Goal: Complete application form

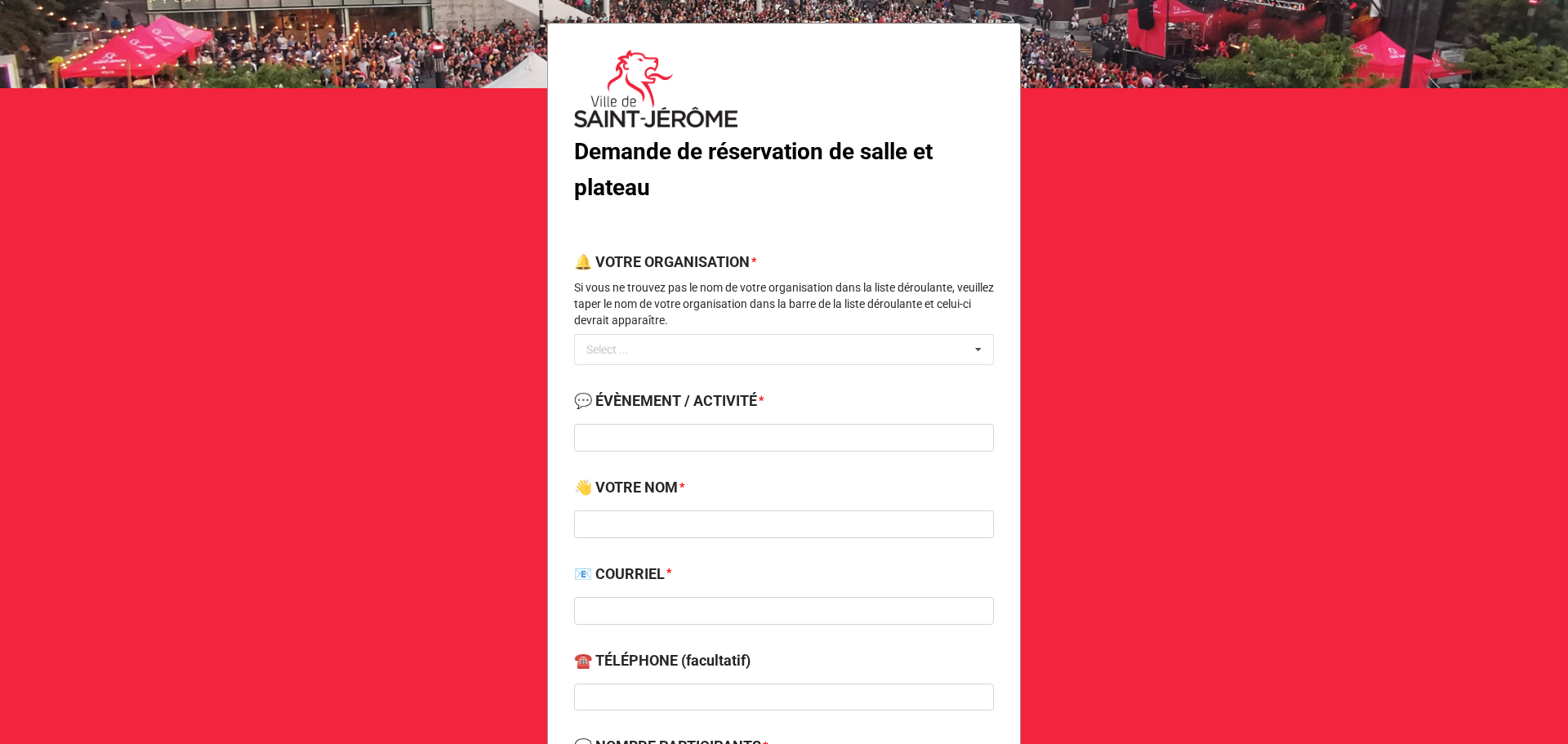
scroll to position [89, 0]
click at [766, 349] on div "Select ... No results found." at bounding box center [783, 349] width 420 height 31
type input "chor"
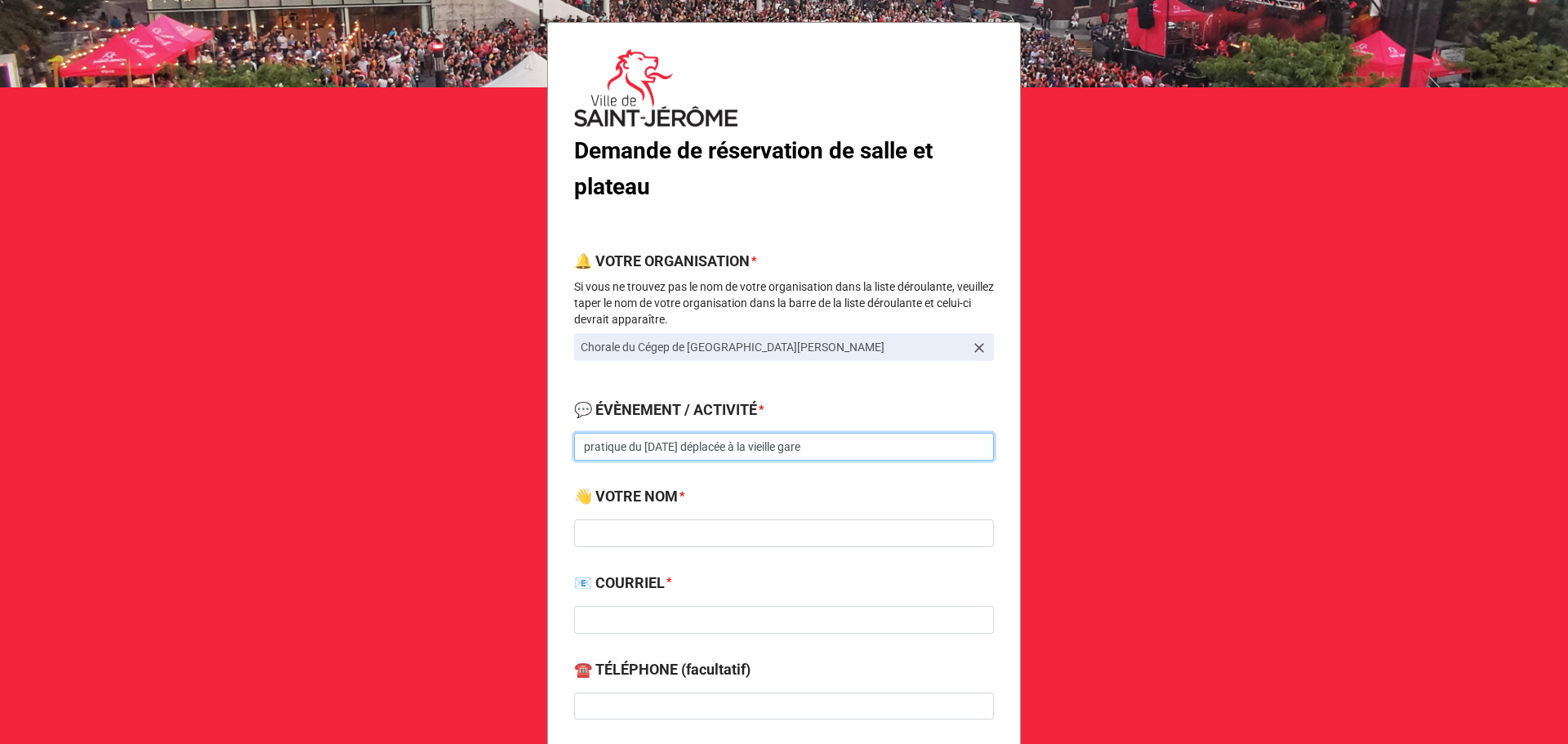
type input "pratique du [DATE] déplacée à la vieille gare"
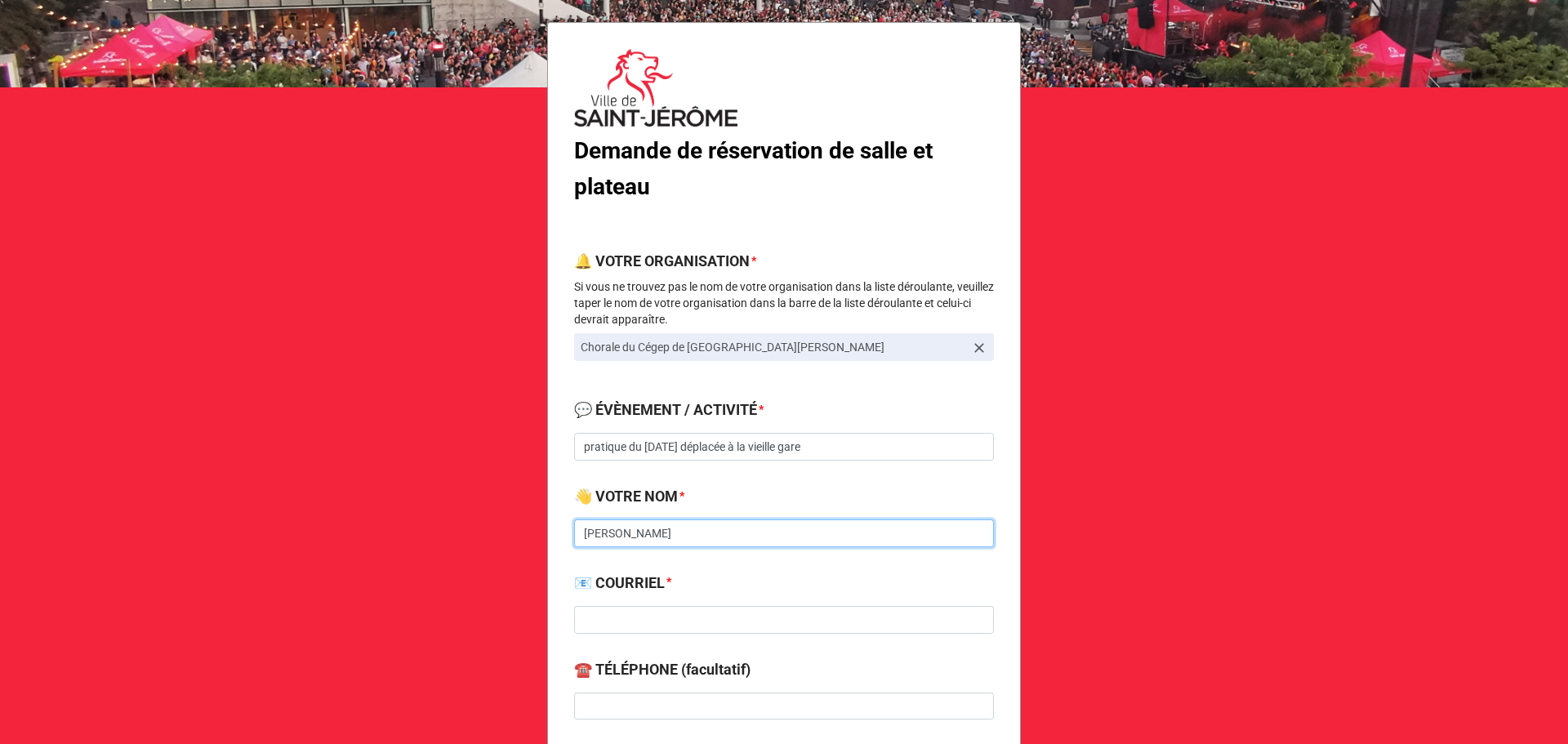
type input "[PERSON_NAME]"
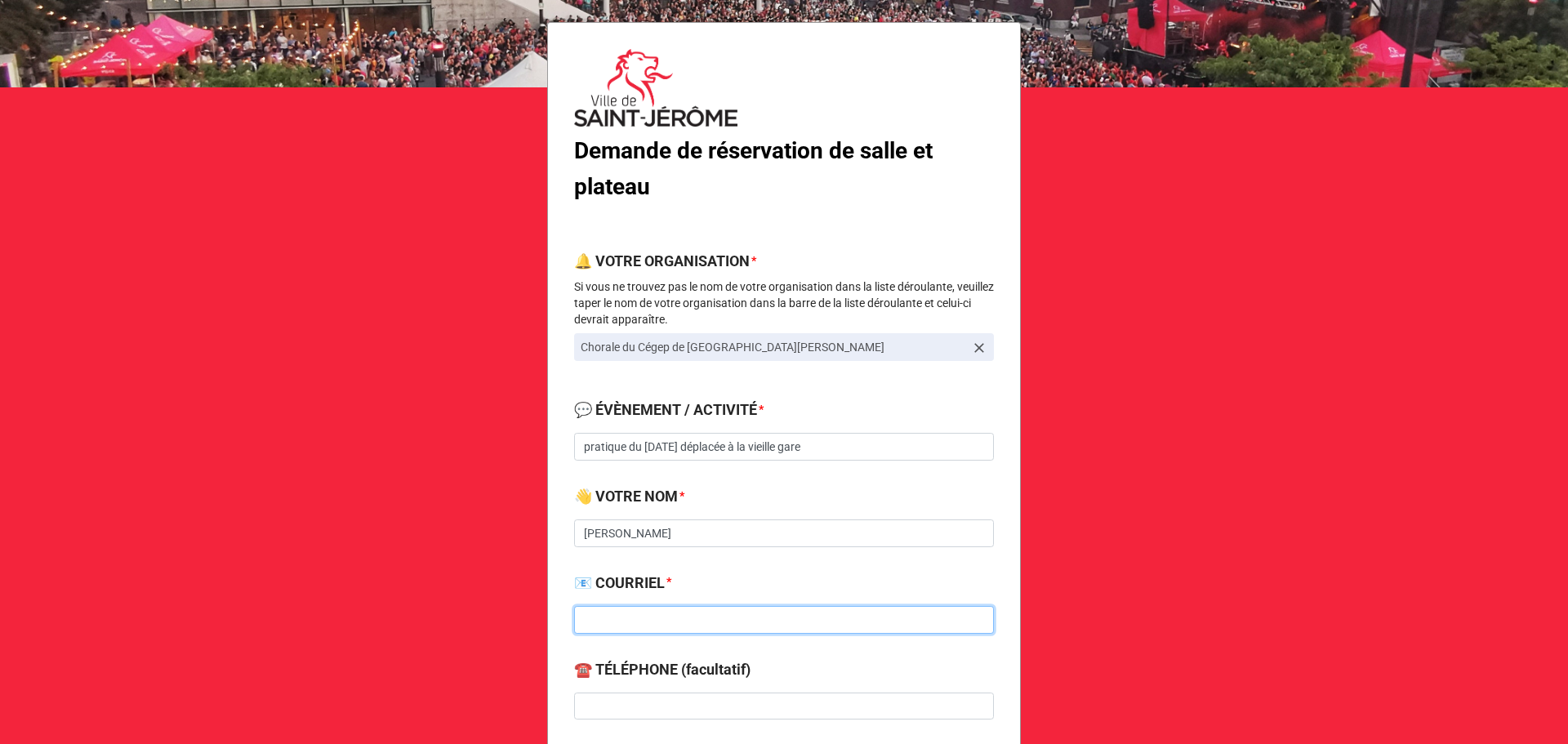
click at [633, 623] on input at bounding box center [783, 619] width 420 height 28
paste input "[PERSON_NAME] <[PERSON_NAME][EMAIL_ADDRESS][DOMAIN_NAME]>"
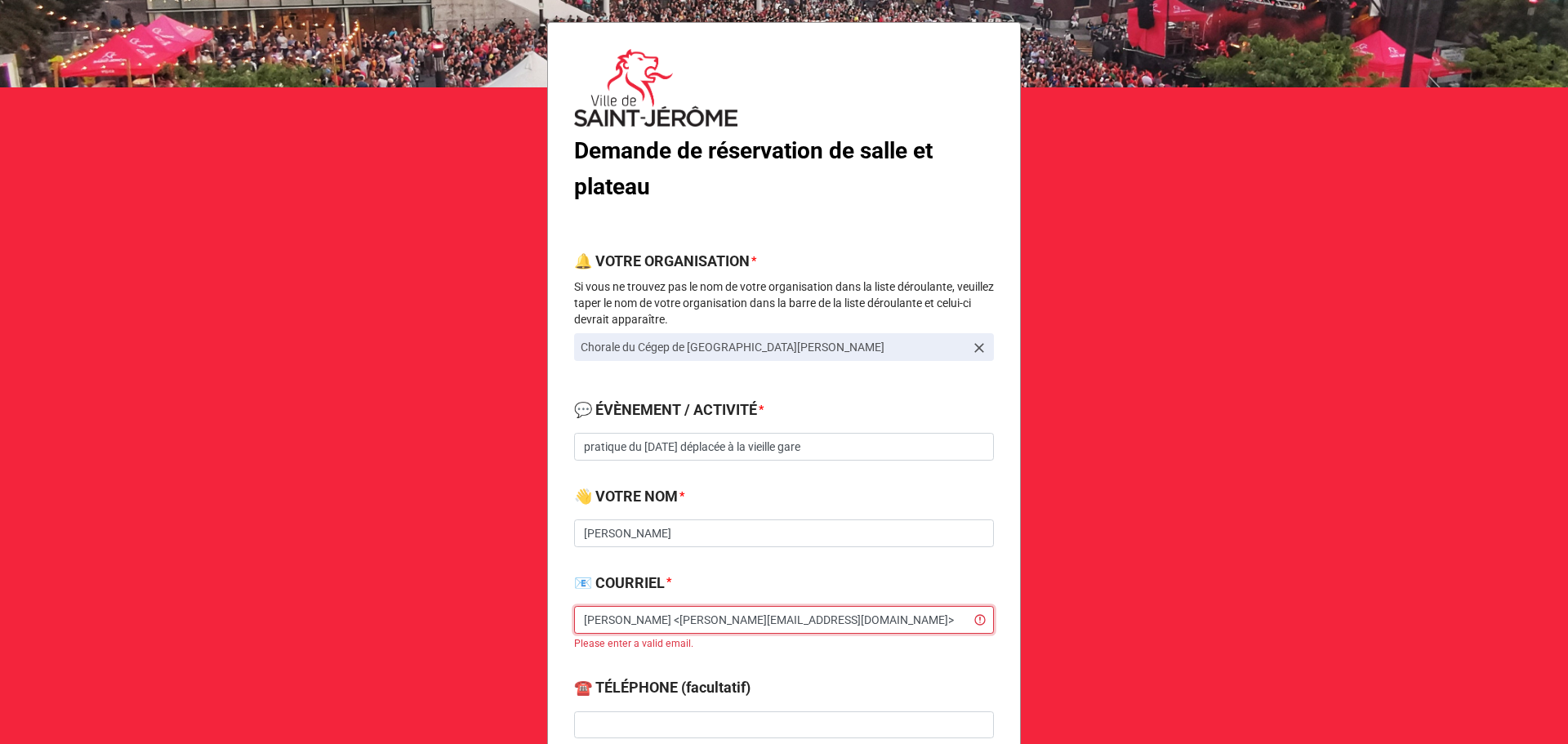
drag, startPoint x: 669, startPoint y: 623, endPoint x: 505, endPoint y: 612, distance: 164.4
type input "[PERSON_NAME] <[PERSON_NAME][EMAIL_ADDRESS][DOMAIN_NAME]>"
drag, startPoint x: 654, startPoint y: 541, endPoint x: 480, endPoint y: 541, distance: 174.0
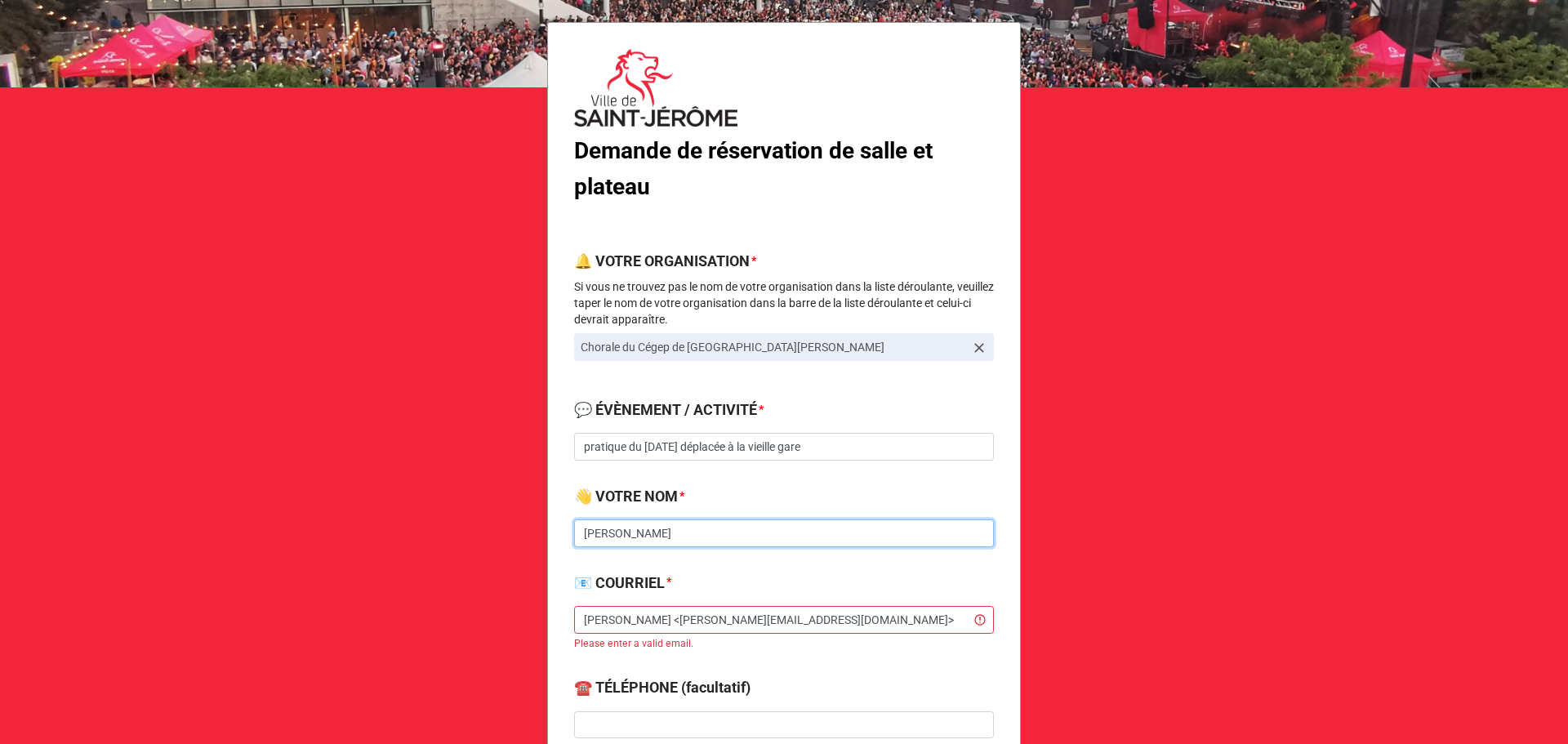
paste input "[PERSON_NAME]"
type input "[PERSON_NAME]"
drag, startPoint x: 682, startPoint y: 616, endPoint x: 515, endPoint y: 623, distance: 167.1
click at [766, 621] on input "[PERSON_NAME][EMAIL_ADDRESS][DOMAIN_NAME]>" at bounding box center [783, 619] width 420 height 28
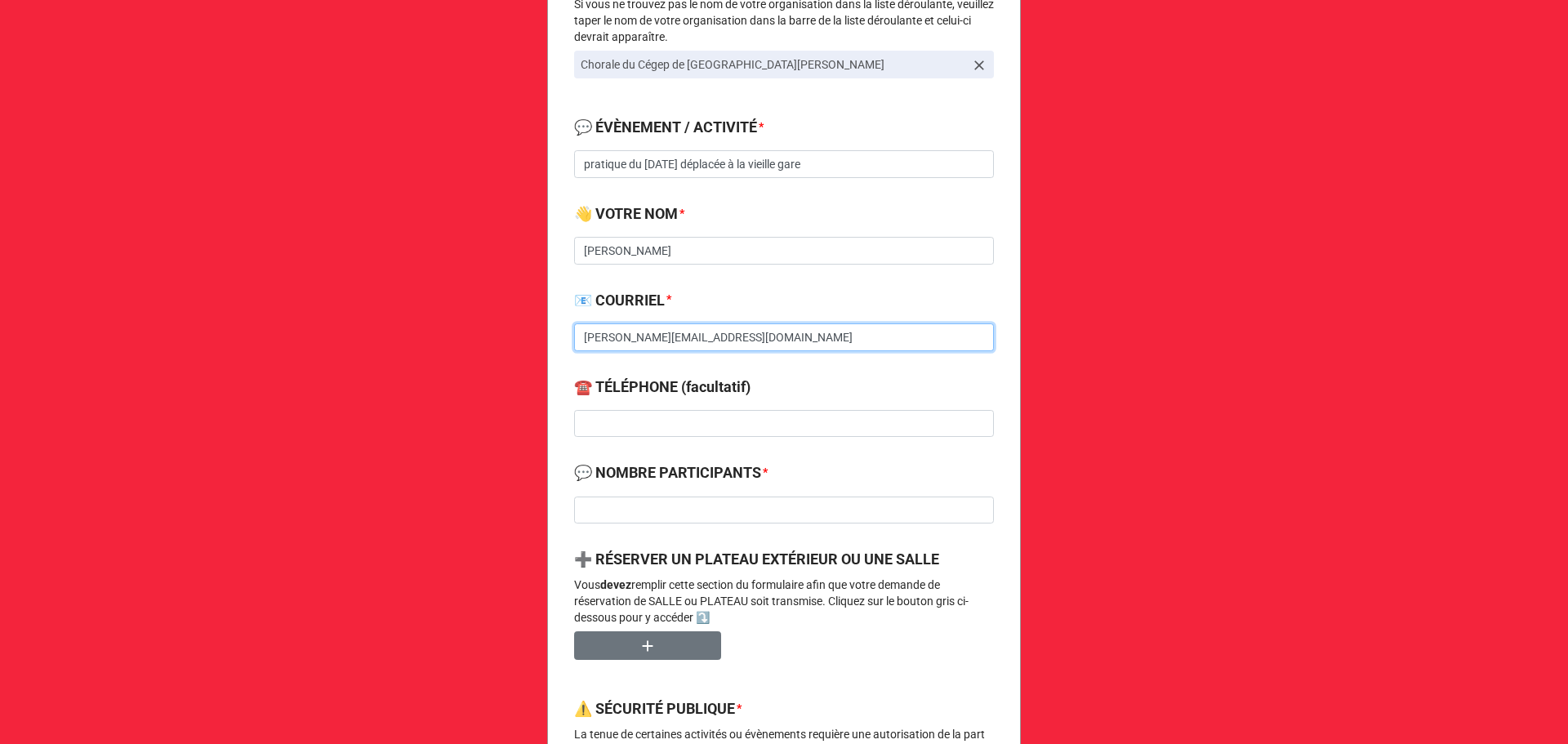
scroll to position [374, 0]
type input "[PERSON_NAME][EMAIL_ADDRESS][DOMAIN_NAME]"
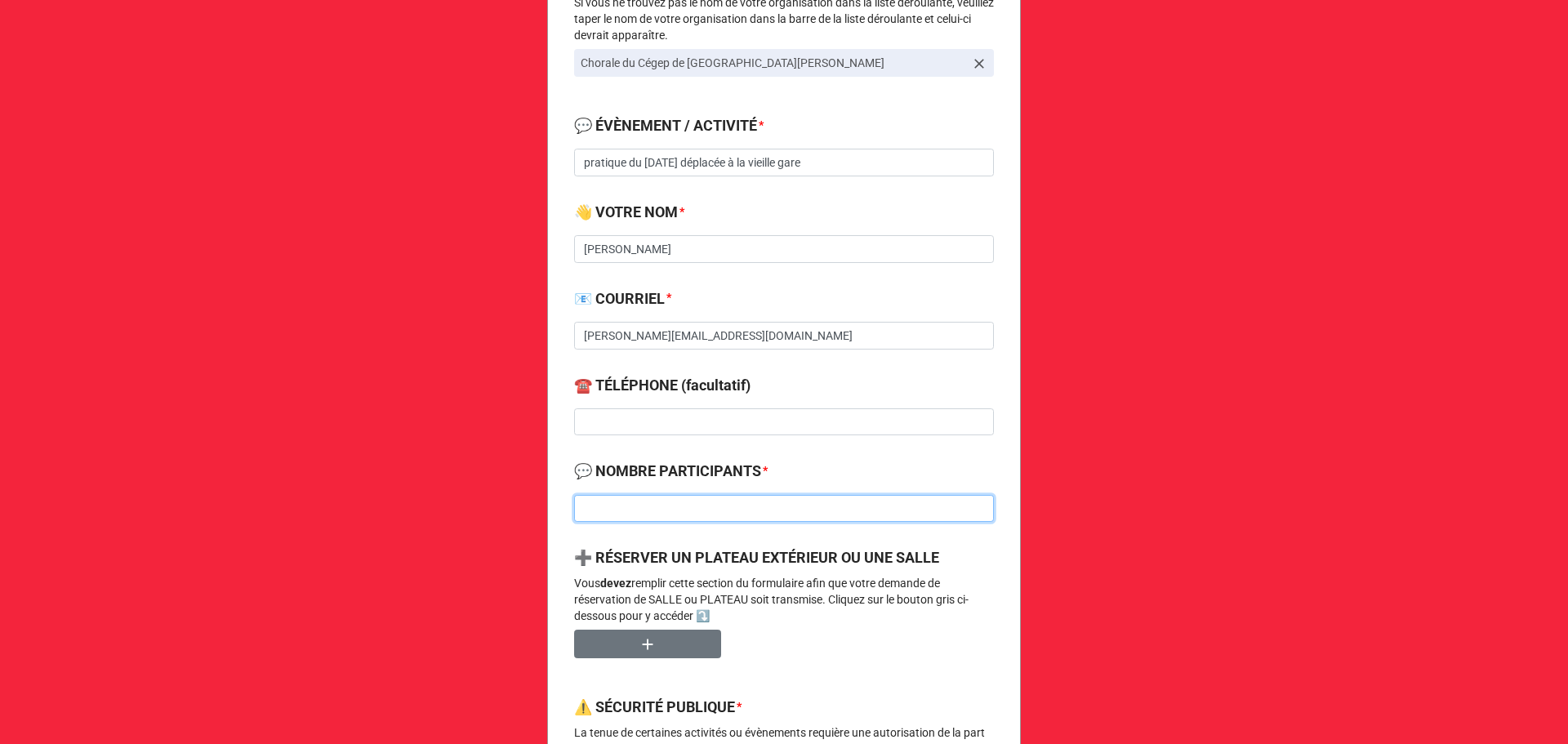
click at [729, 510] on input at bounding box center [783, 509] width 420 height 28
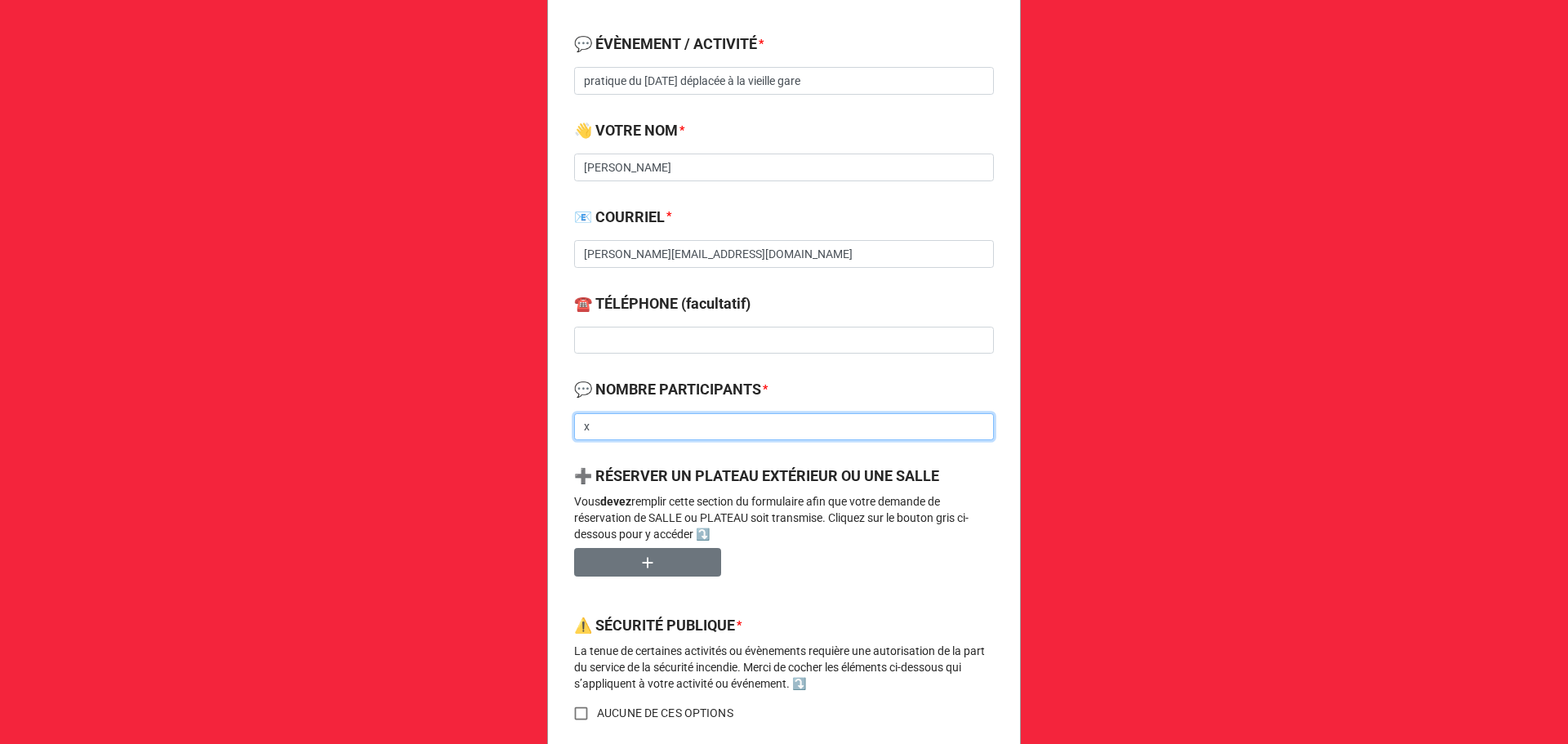
scroll to position [456, 0]
type input "x"
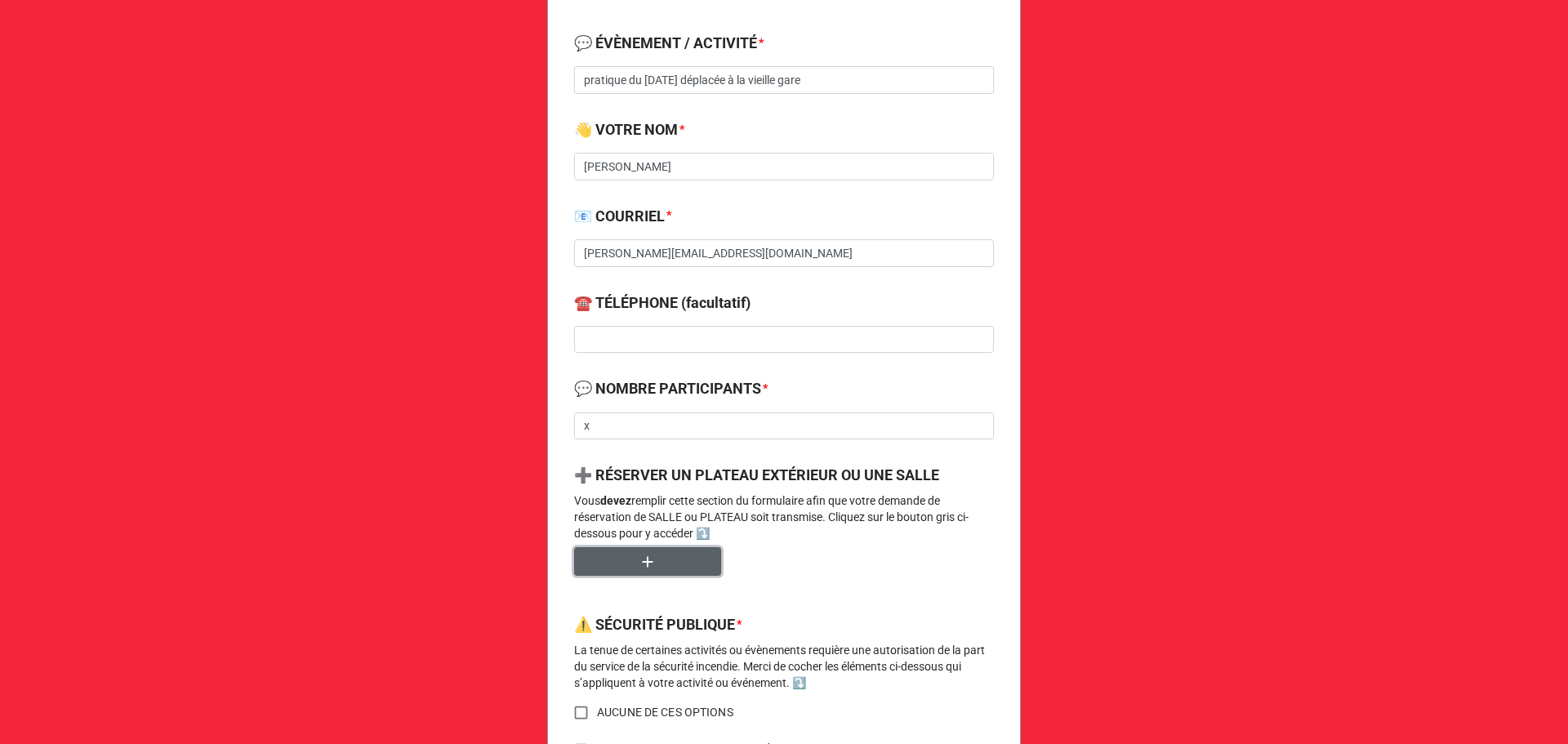
click at [644, 556] on icon "button" at bounding box center [647, 561] width 18 height 18
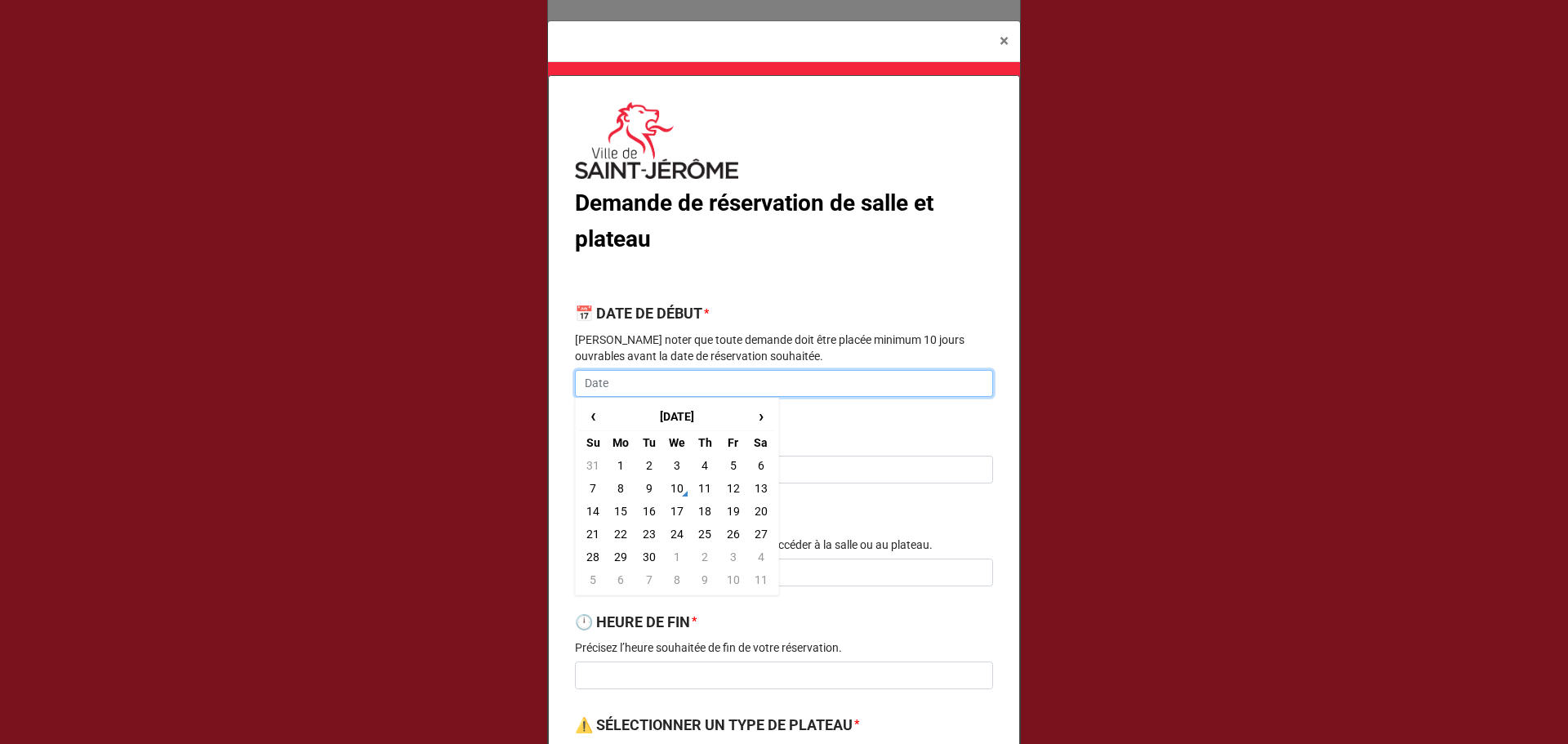
click at [616, 382] on input "text" at bounding box center [783, 384] width 418 height 28
click at [710, 493] on td "11" at bounding box center [704, 488] width 28 height 23
type input "[DATE]"
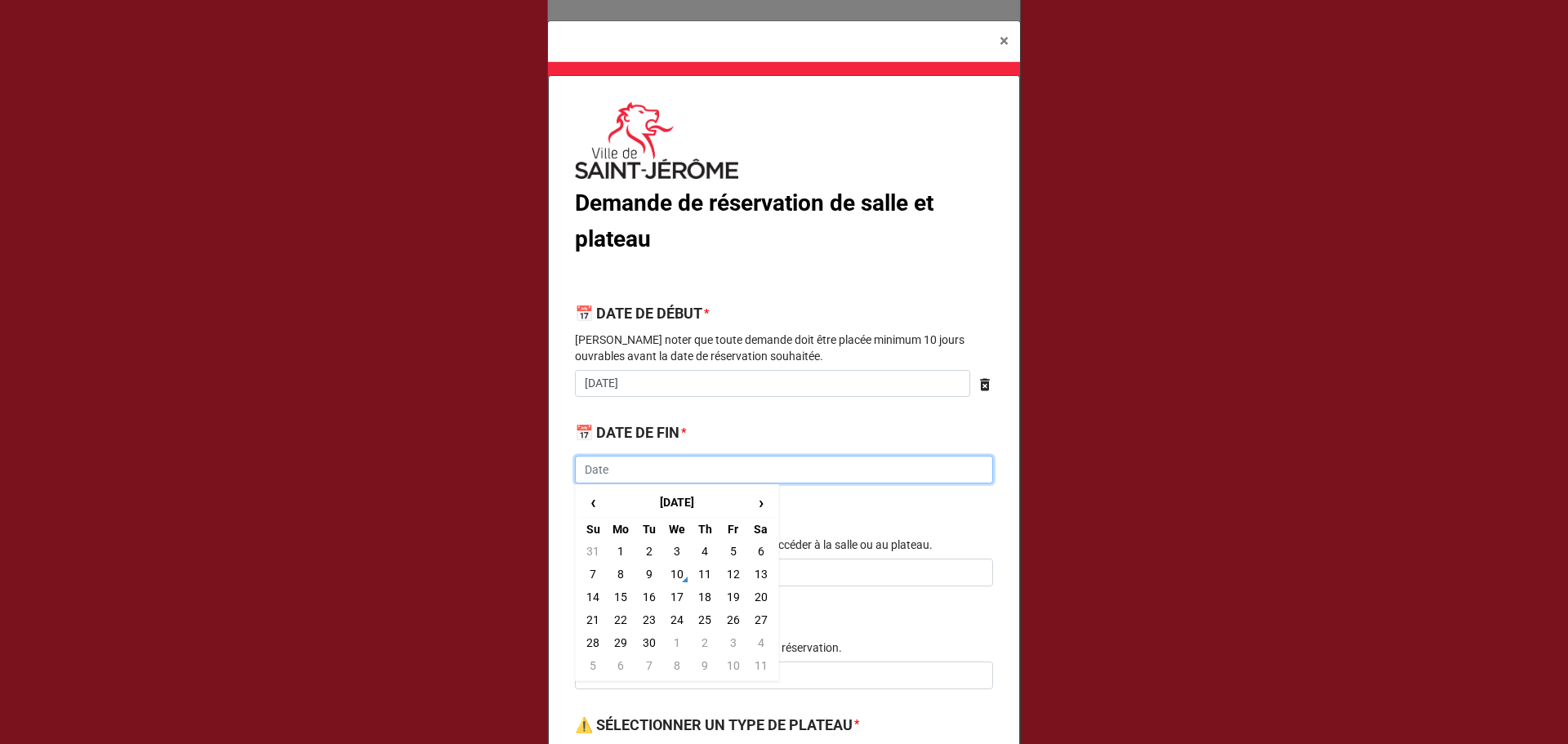
click at [657, 477] on input "text" at bounding box center [783, 469] width 418 height 28
click at [703, 569] on td "11" at bounding box center [704, 574] width 28 height 23
type input "[DATE]"
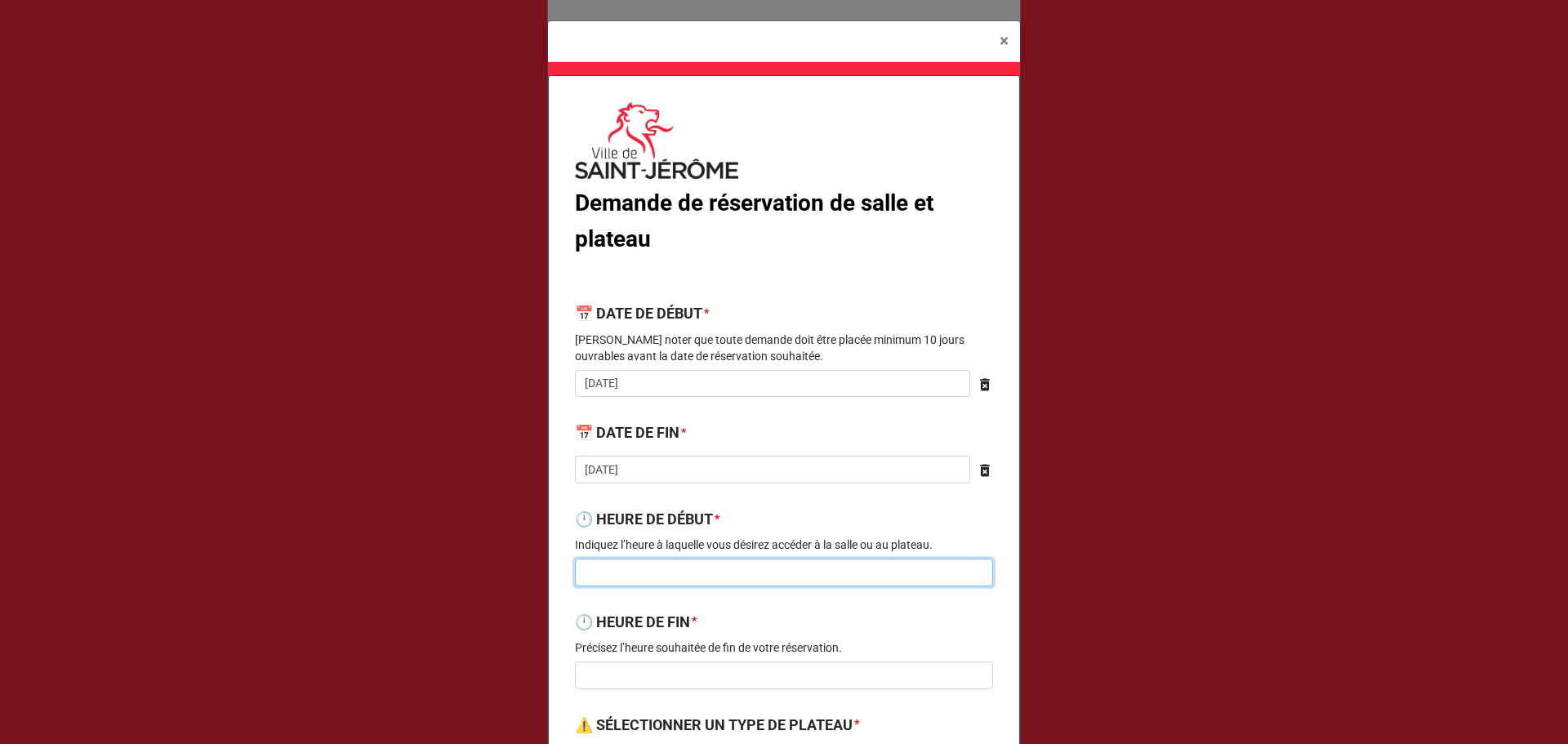
click at [660, 571] on input at bounding box center [783, 572] width 418 height 28
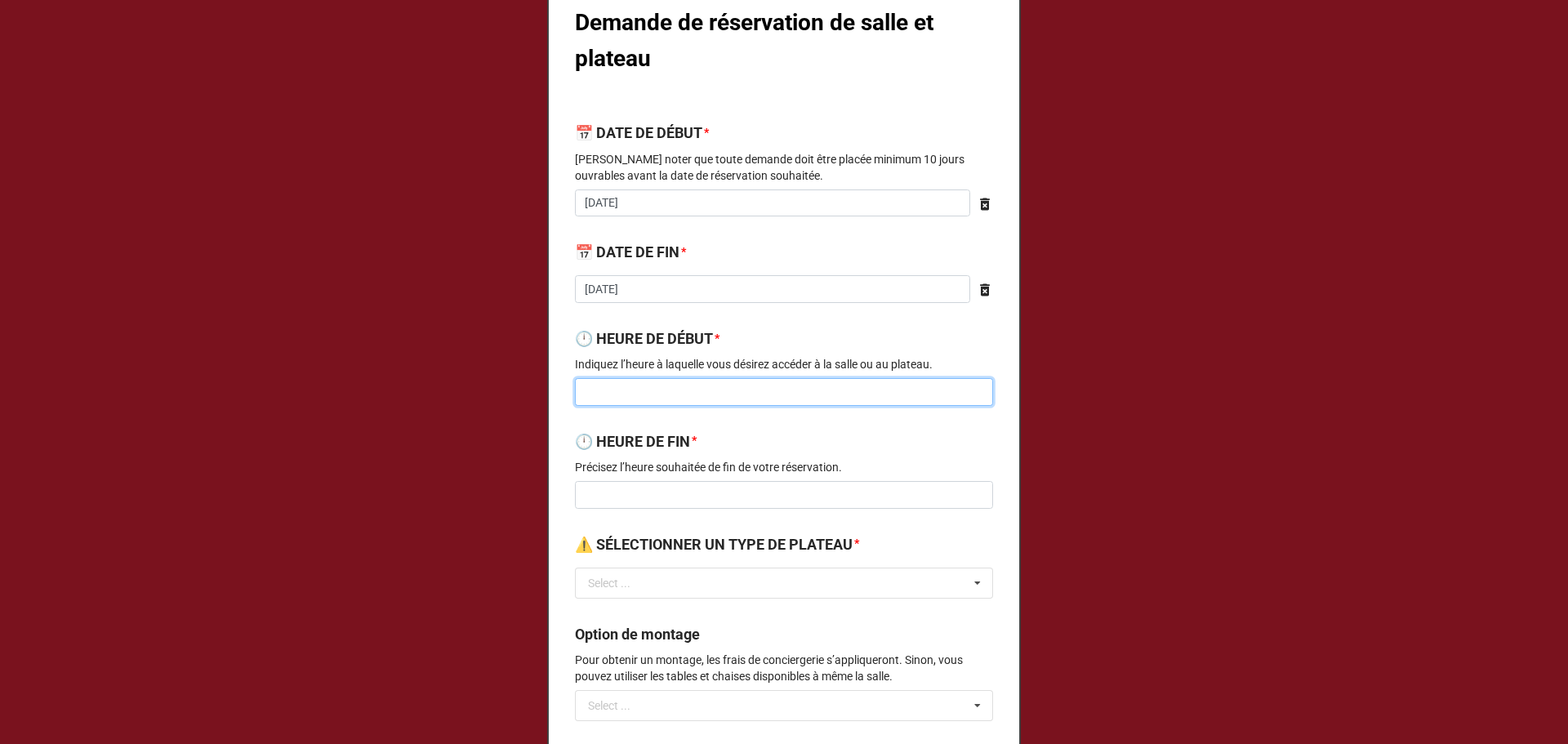
scroll to position [181, 0]
click at [718, 384] on input at bounding box center [783, 390] width 418 height 28
type input "18h30"
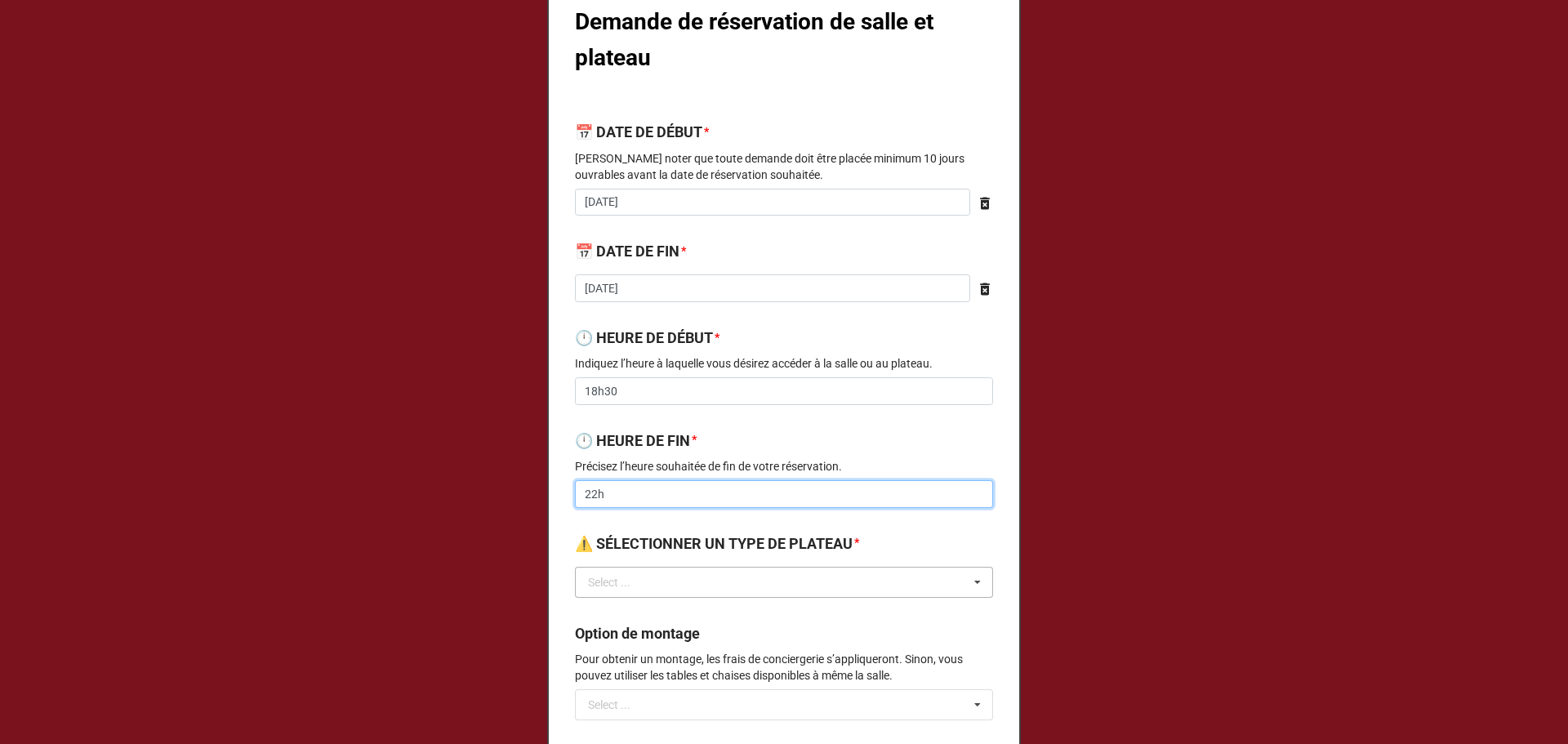
type input "22h"
click at [754, 582] on input "text" at bounding box center [784, 582] width 416 height 29
type input "v"
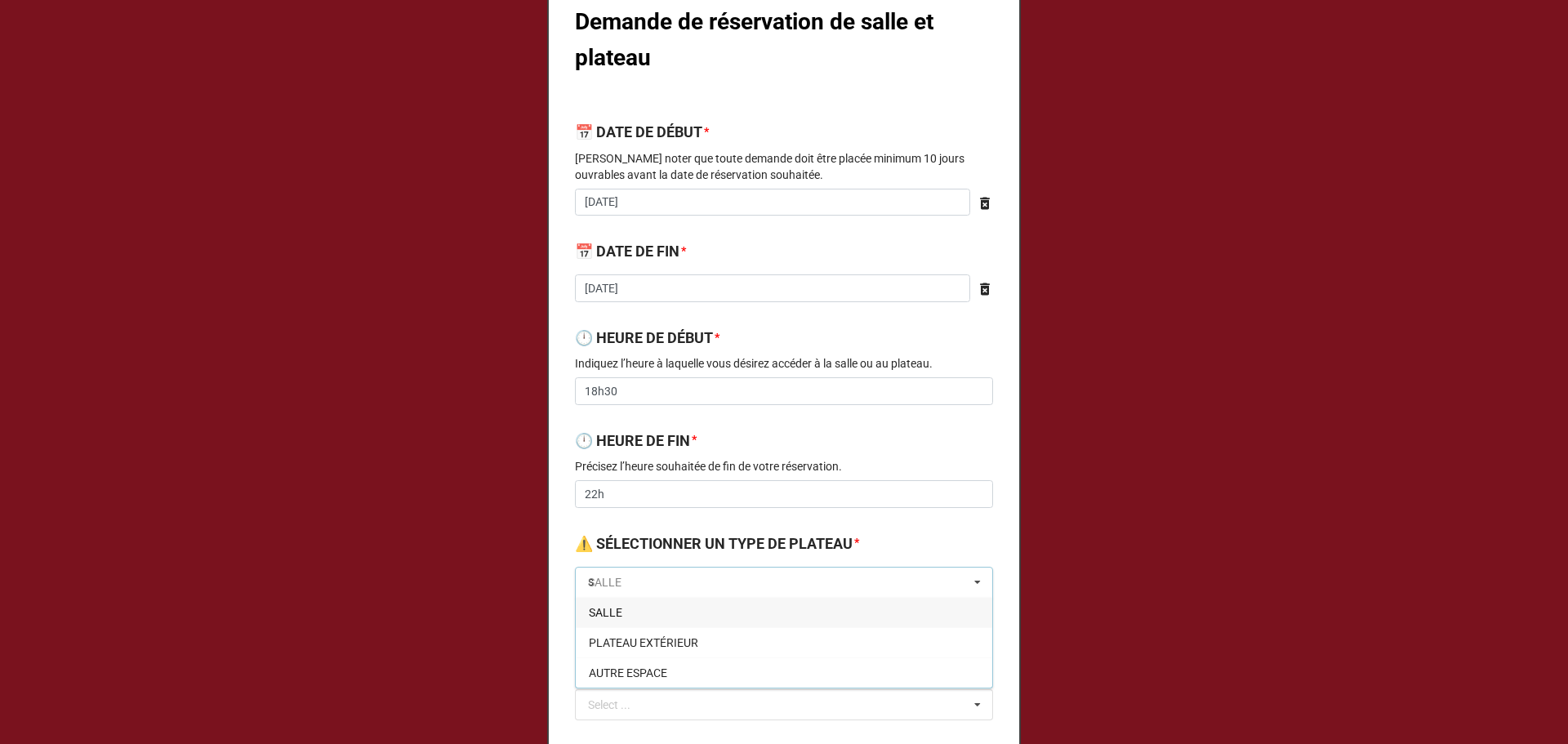
type input "sa"
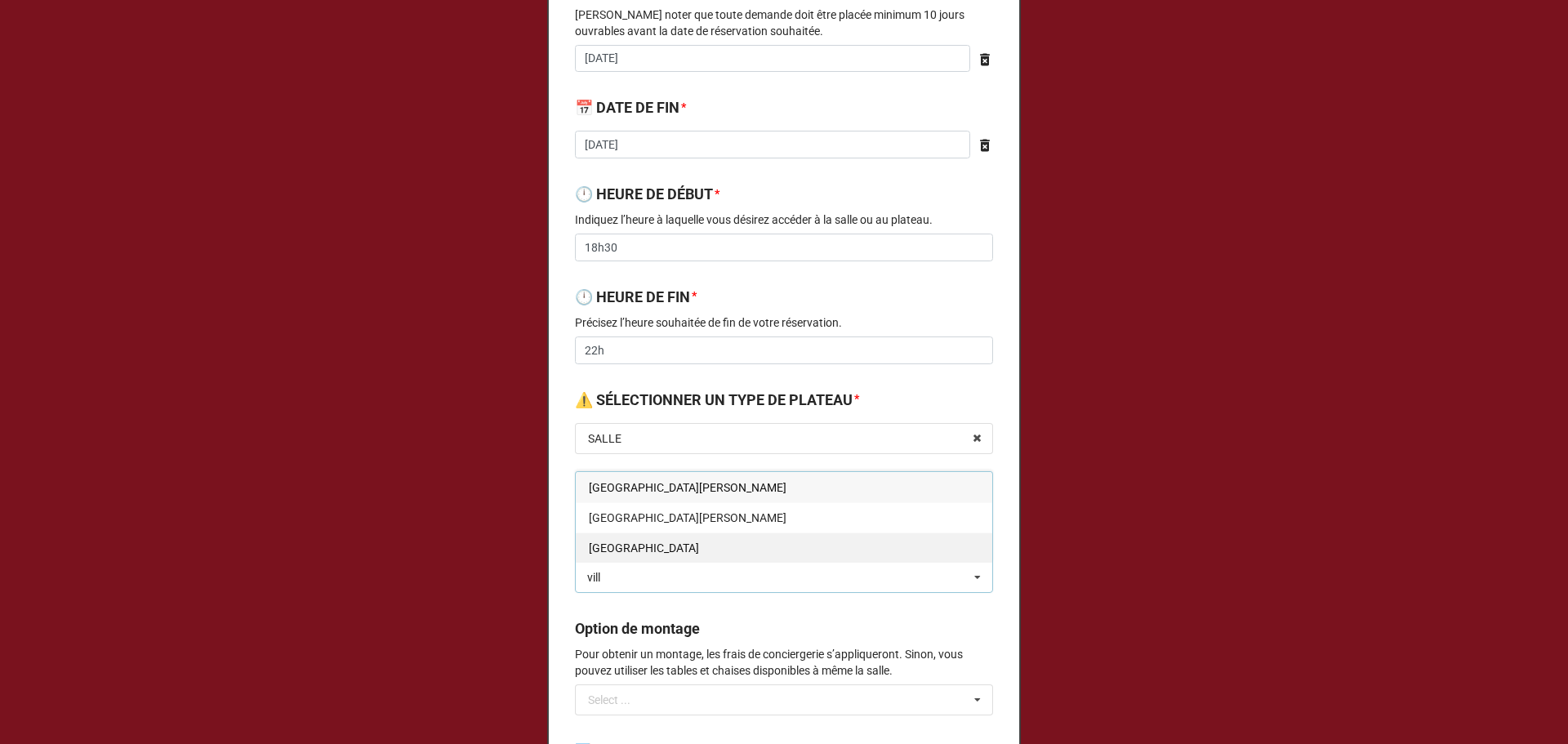
scroll to position [326, 0]
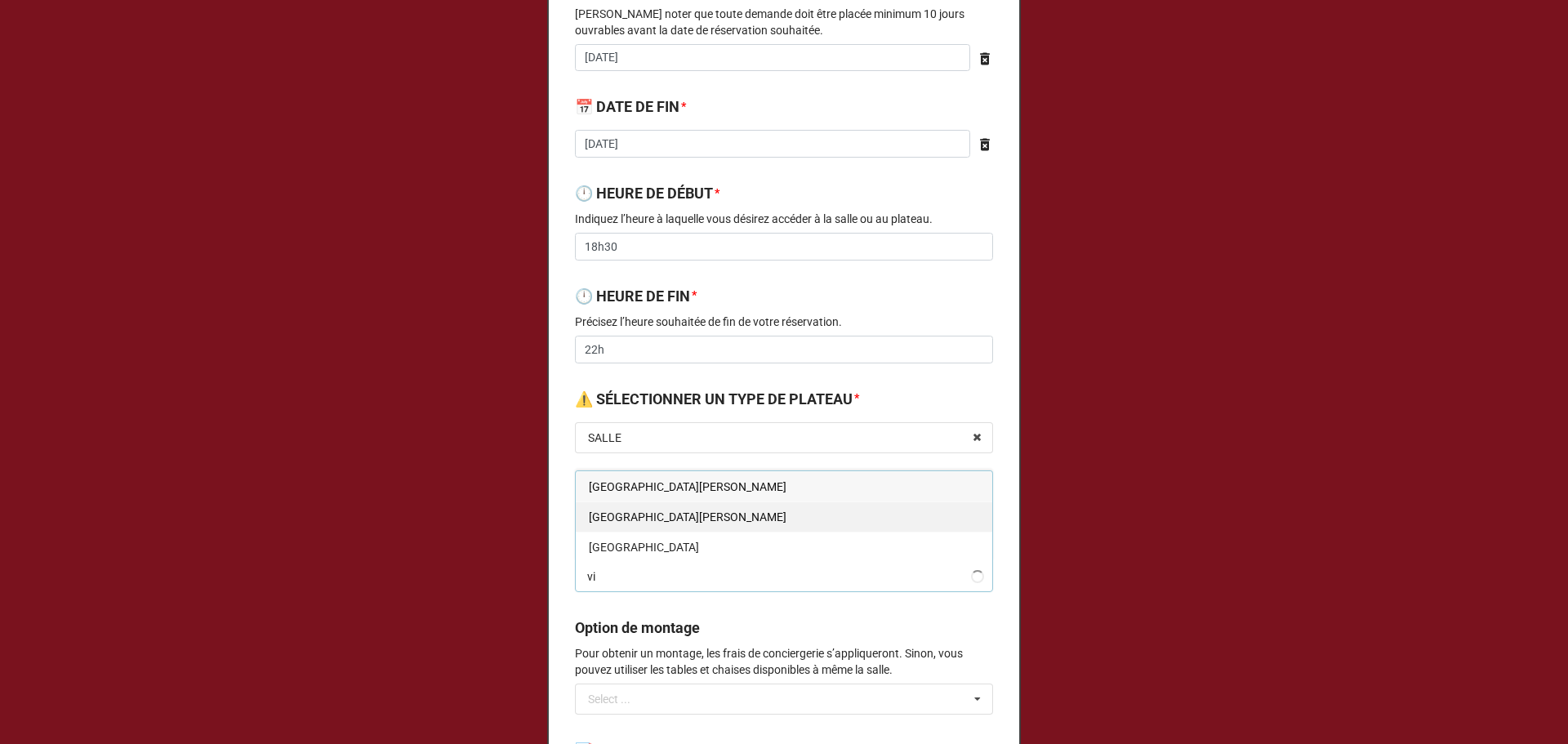
type input "v"
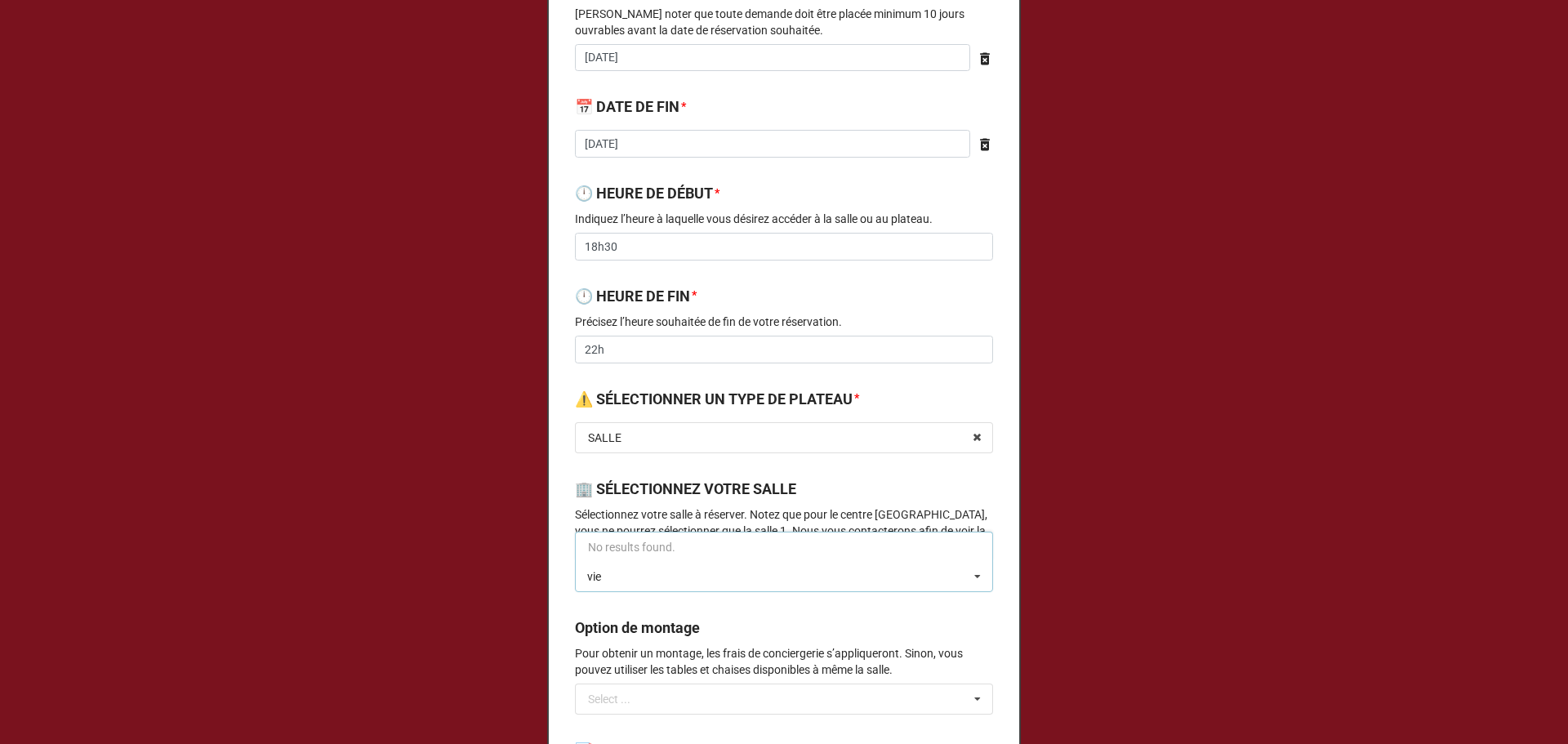
type input "viei"
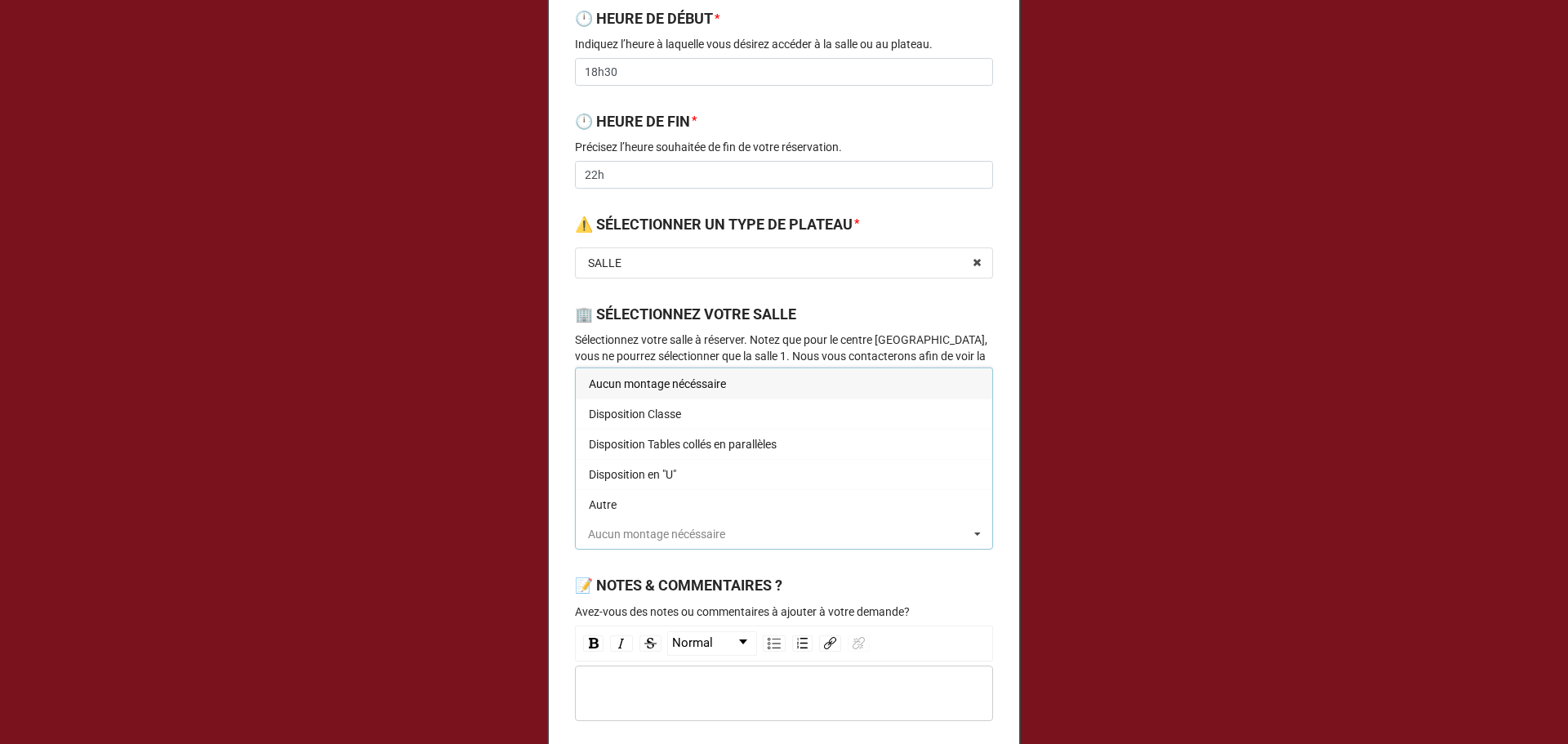
scroll to position [545, 0]
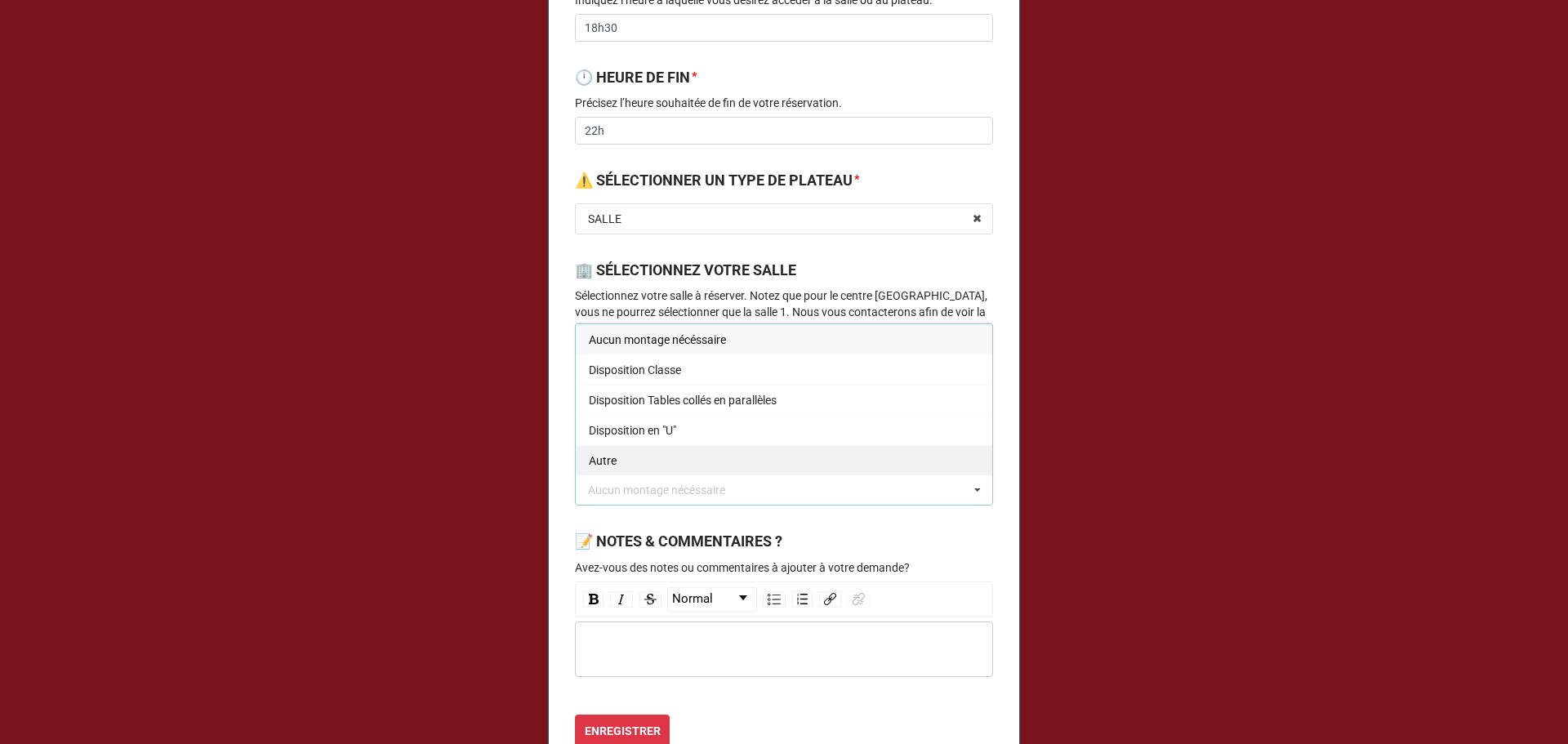
click at [622, 464] on div "Autre" at bounding box center [783, 460] width 416 height 30
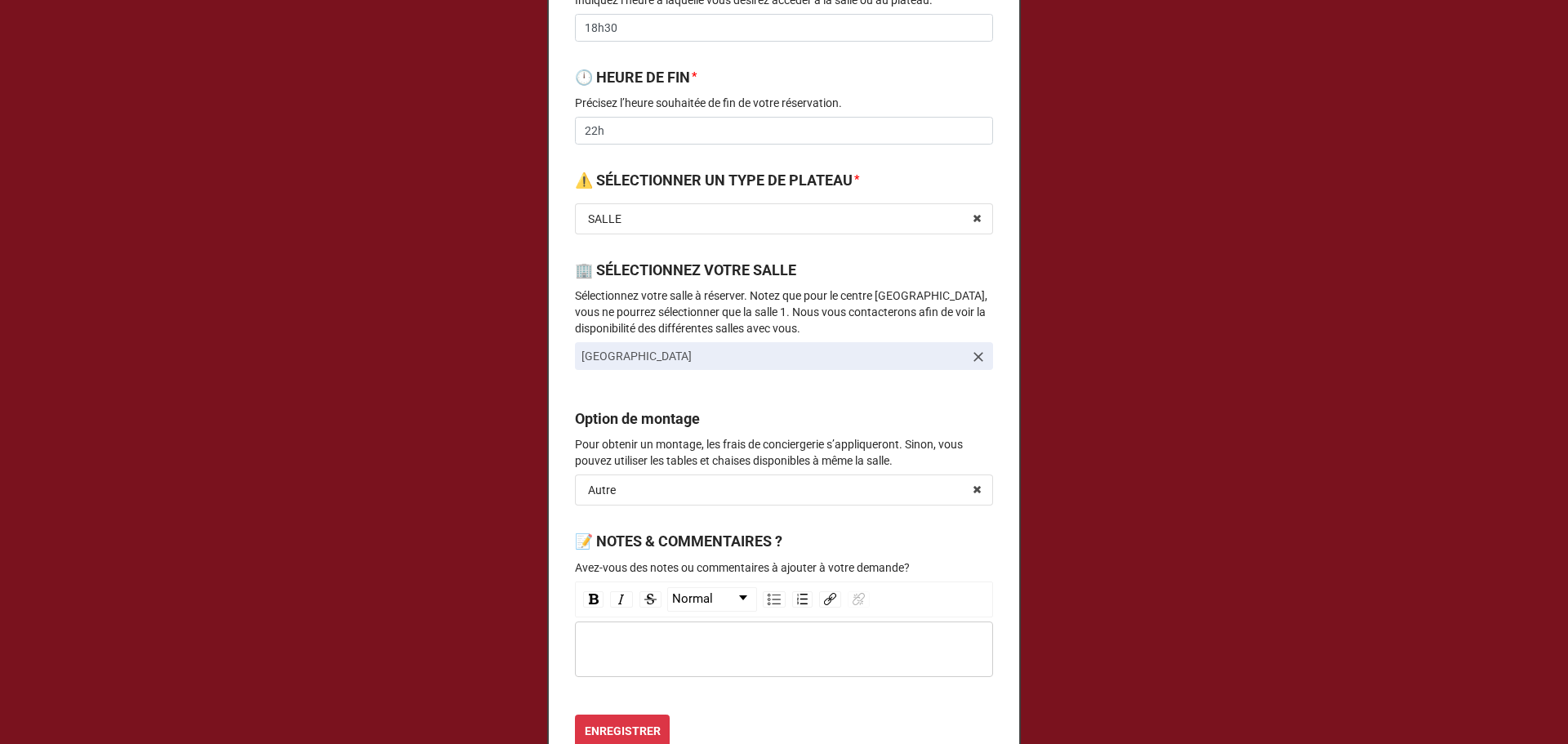
click at [650, 661] on div "rdw-wrapper" at bounding box center [783, 649] width 418 height 55
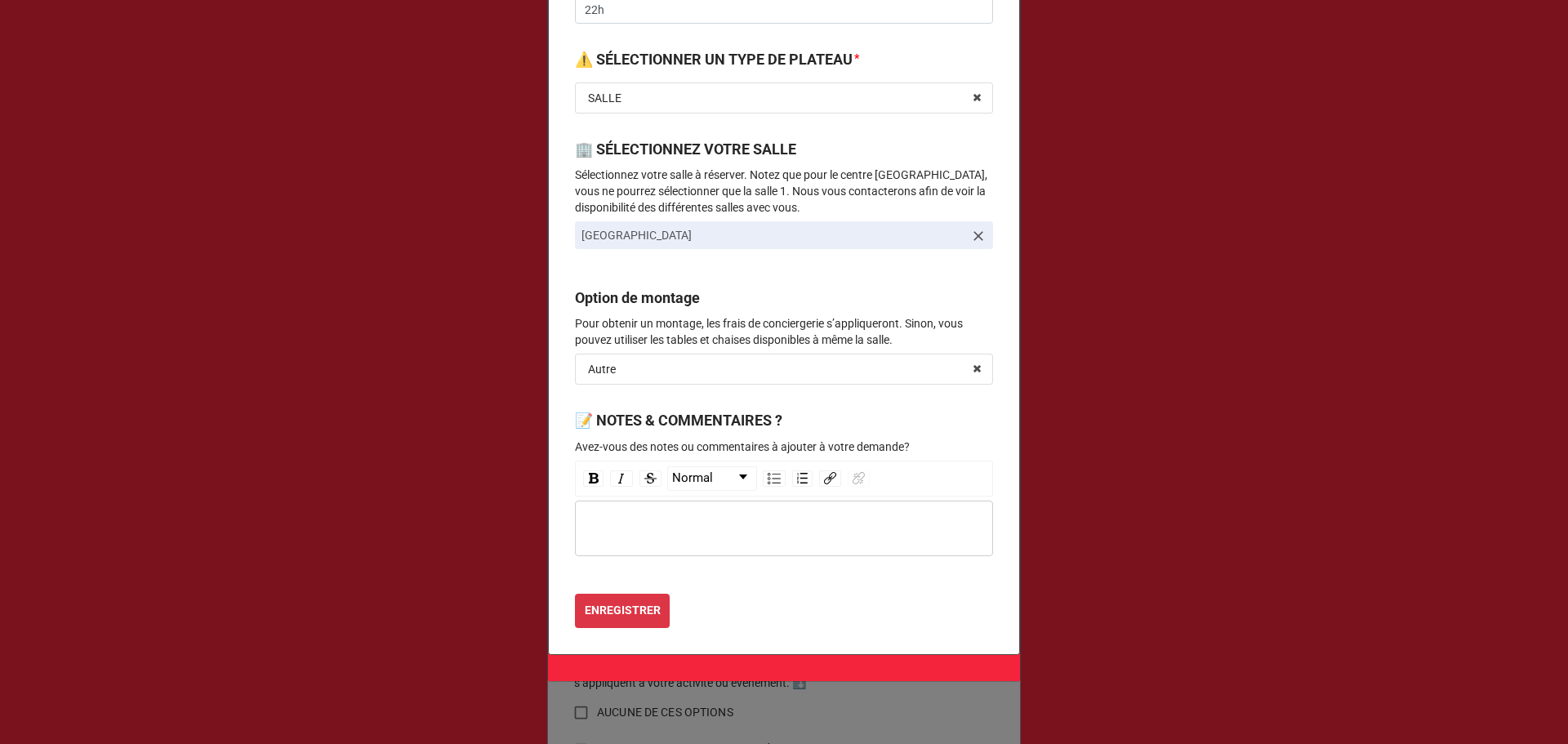
scroll to position [668, 0]
click at [684, 359] on input "text" at bounding box center [784, 367] width 416 height 29
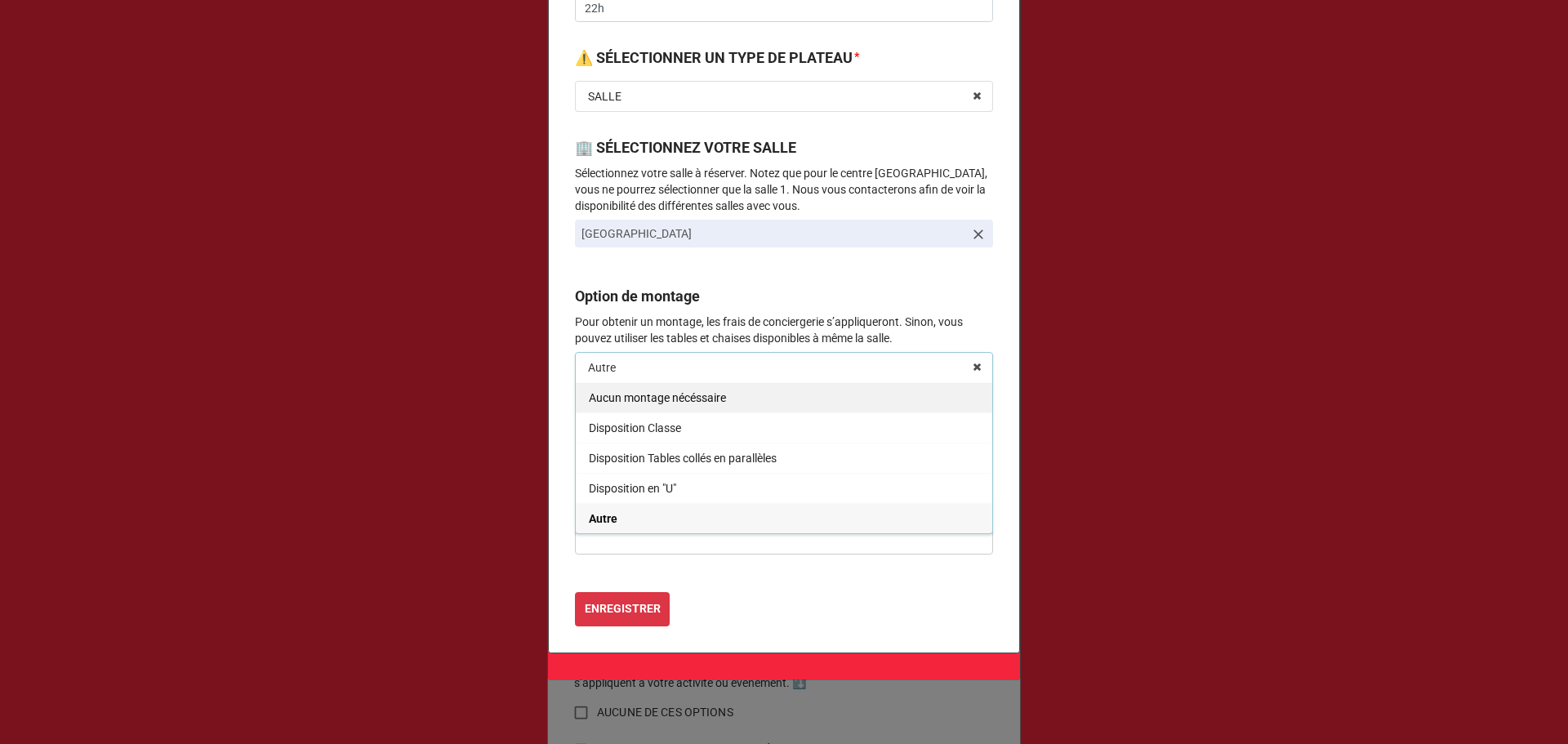
click at [652, 403] on span "Aucun montage nécéssaire" at bounding box center [658, 398] width 137 height 13
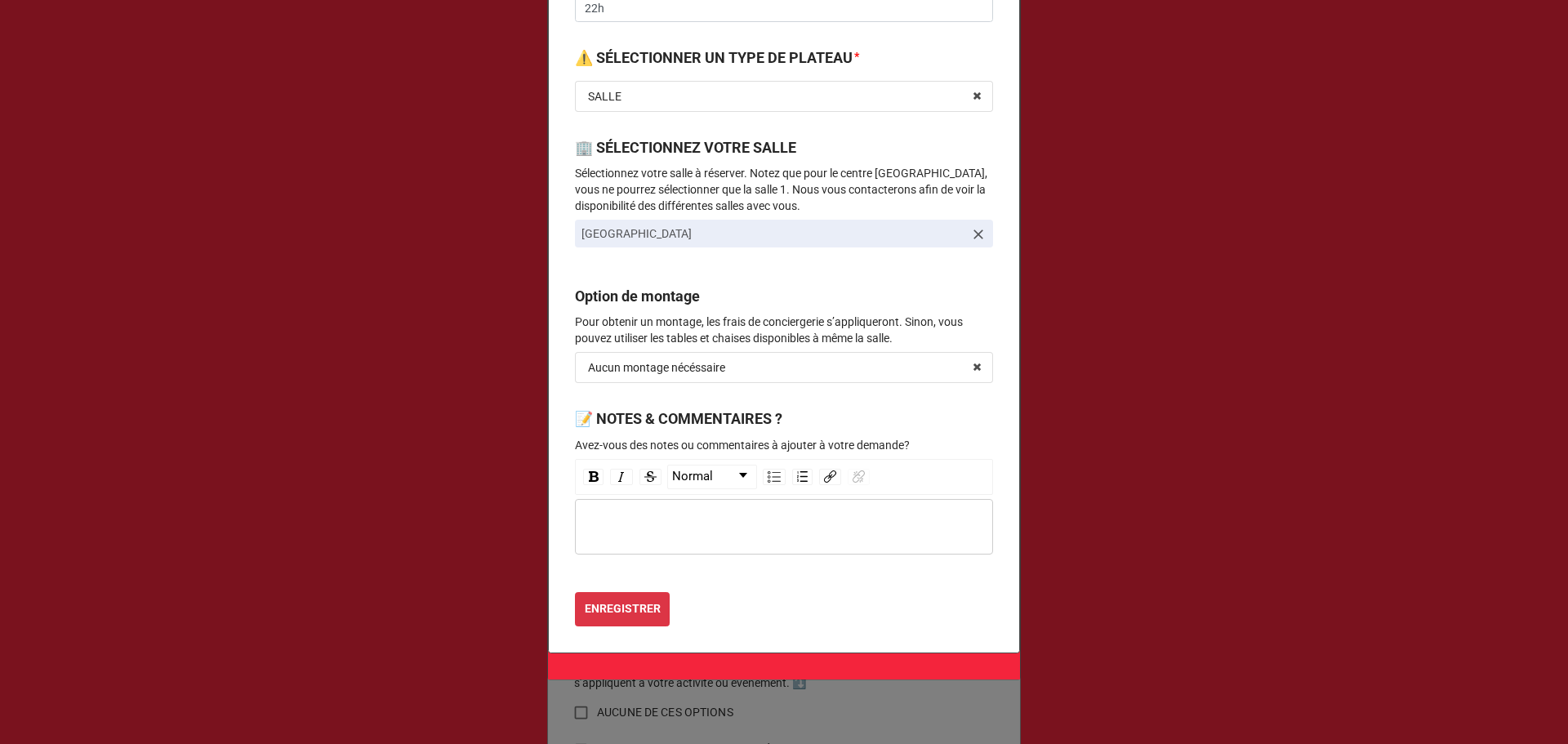
click at [642, 525] on div "rdw-editor" at bounding box center [784, 526] width 403 height 18
click at [628, 610] on b "ENREGISTRER" at bounding box center [622, 609] width 76 height 17
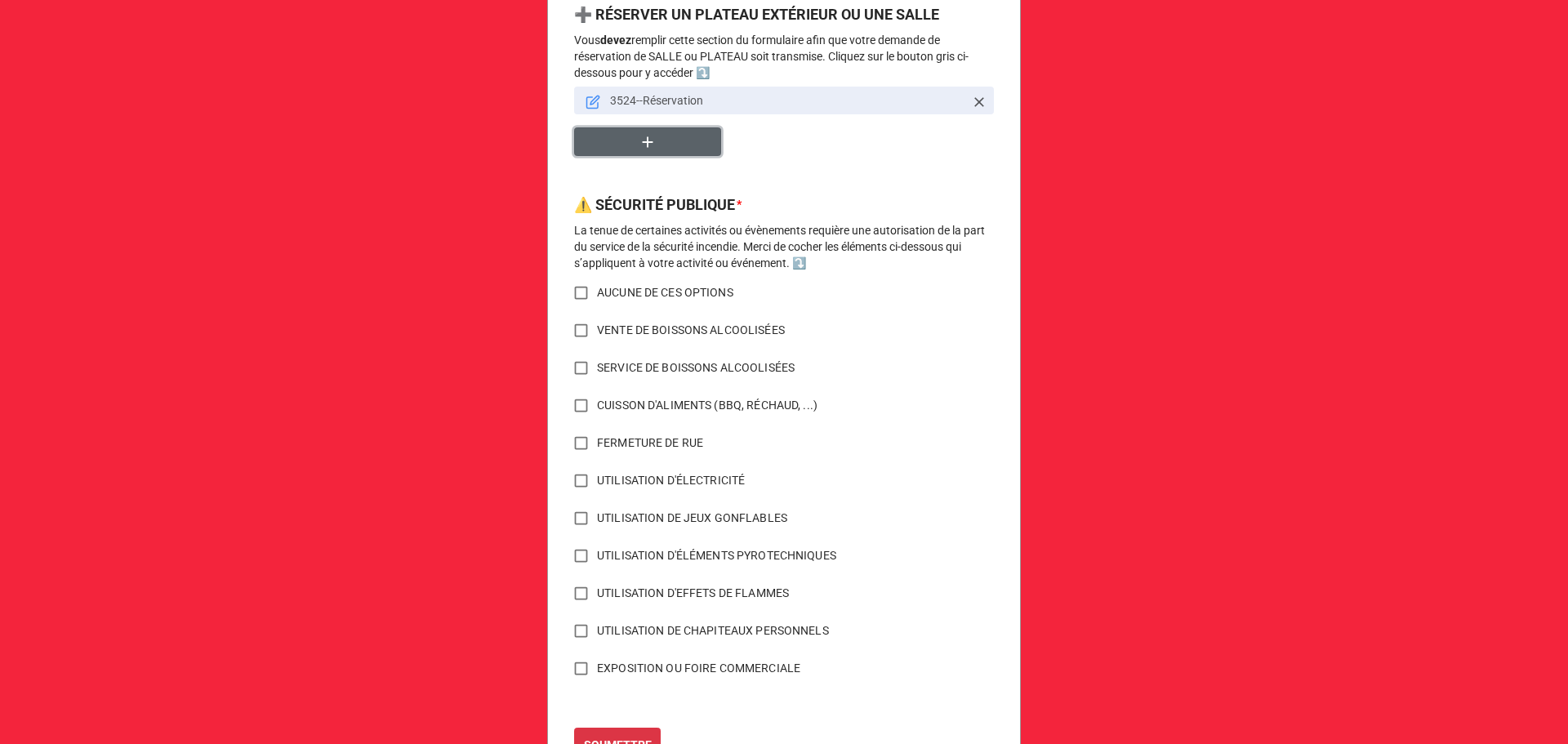
scroll to position [989, 0]
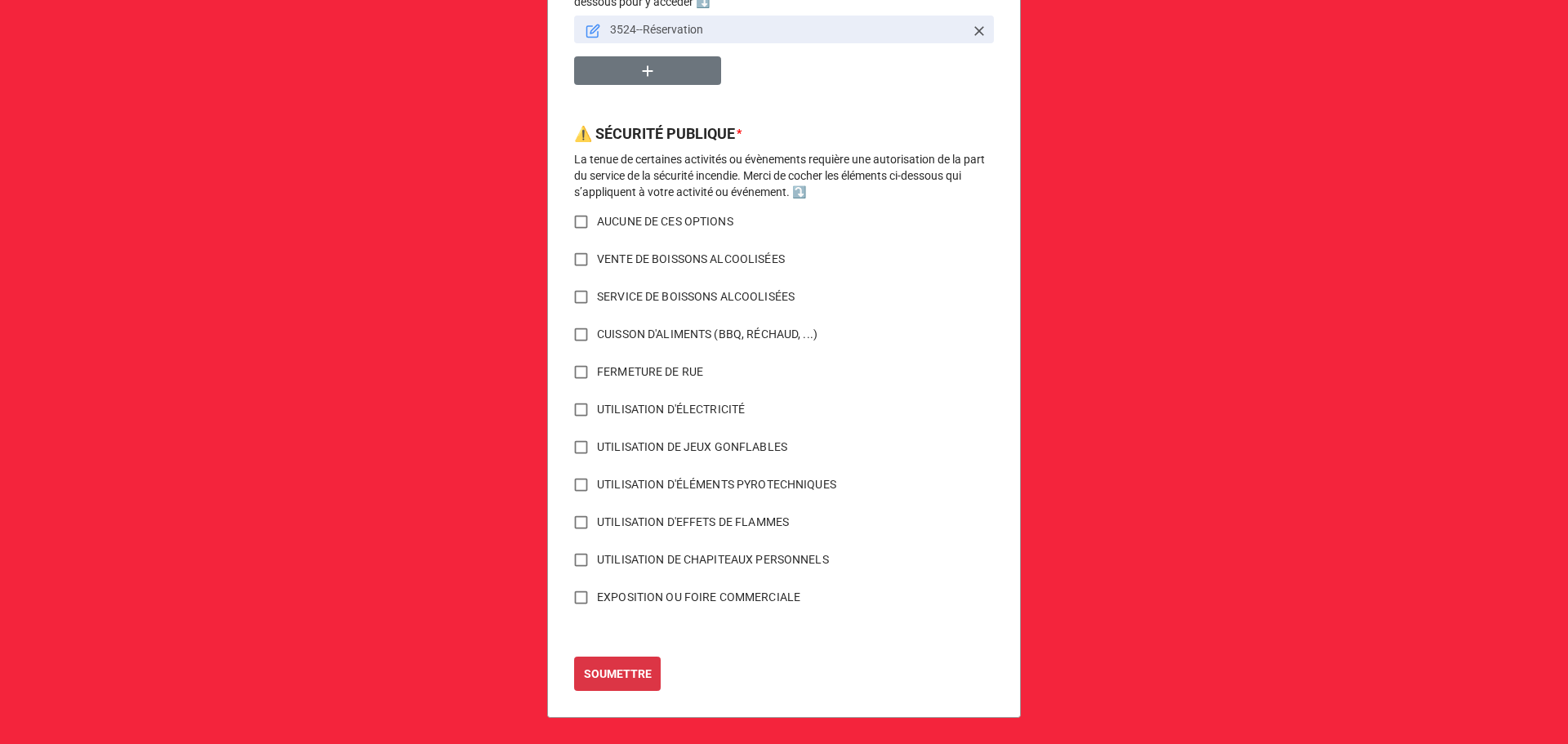
click at [632, 221] on span "AUCUNE DE CES OPTIONS" at bounding box center [665, 221] width 137 height 17
click at [597, 221] on input "AUCUNE DE CES OPTIONS" at bounding box center [581, 222] width 32 height 32
checkbox input "true"
click at [622, 671] on b "SOUMETTRE" at bounding box center [617, 674] width 68 height 17
